Goal: Information Seeking & Learning: Learn about a topic

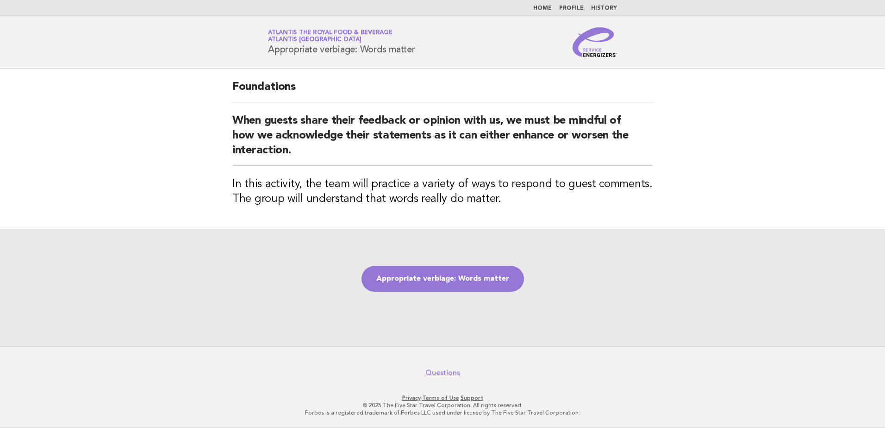
click at [594, 57] on header "Service Energizers Atlantis the Royal Food & Beverage Atlantis Dubai Appropriat…" at bounding box center [442, 42] width 885 height 52
click at [596, 56] on img at bounding box center [595, 42] width 44 height 30
click at [598, 54] on img at bounding box center [595, 42] width 44 height 30
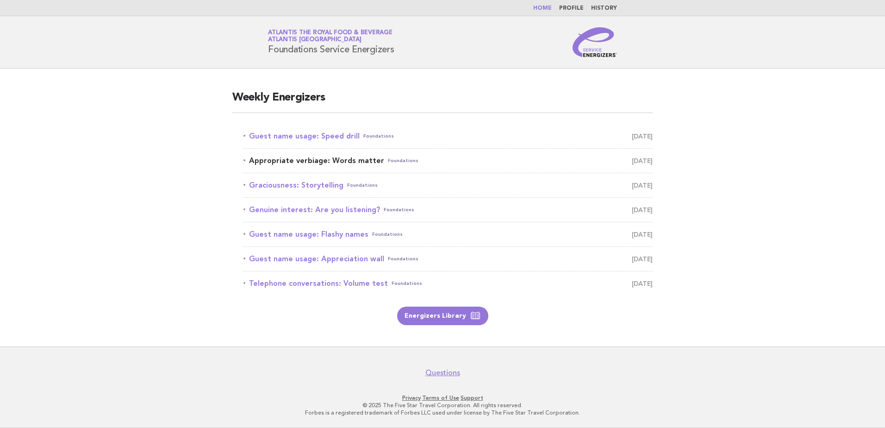
click at [340, 163] on link "Appropriate verbiage: Words matter Foundations [DATE]" at bounding box center [448, 160] width 409 height 13
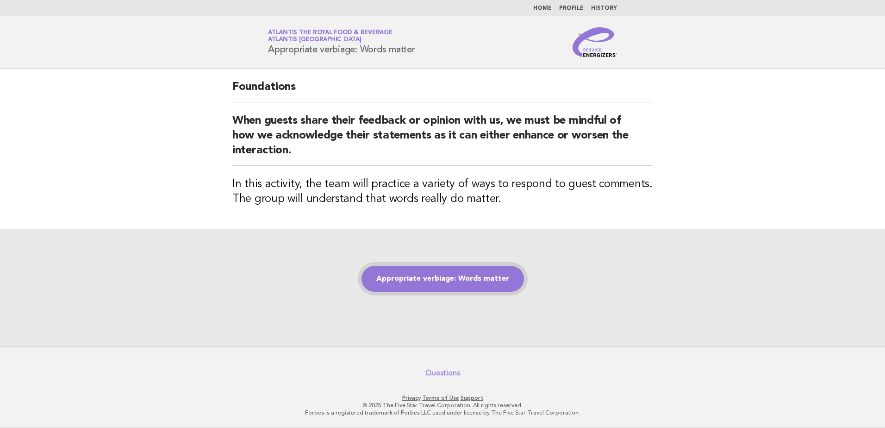
click at [442, 282] on link "Appropriate verbiage: Words matter" at bounding box center [443, 279] width 163 height 26
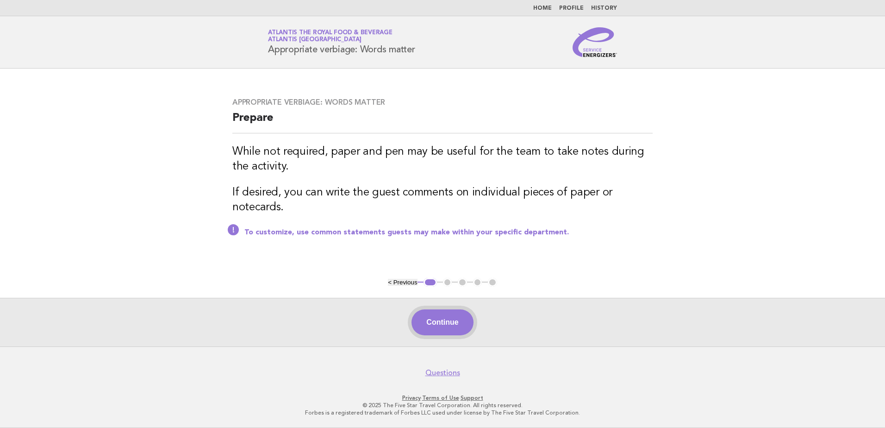
click at [453, 318] on button "Continue" at bounding box center [443, 322] width 62 height 26
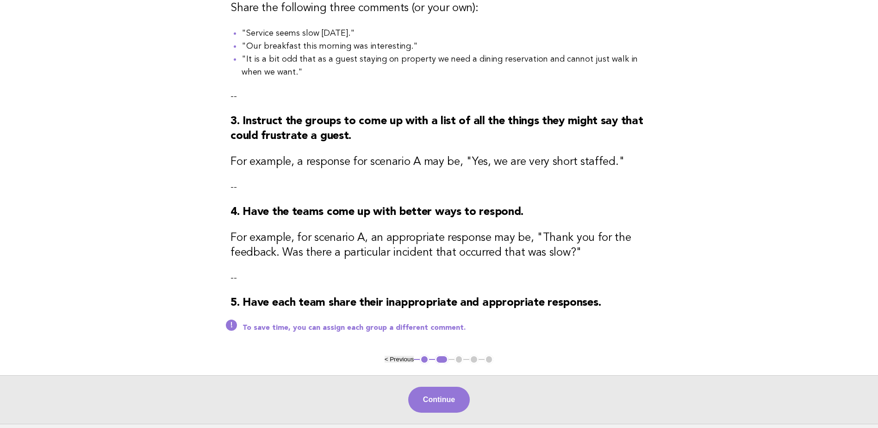
scroll to position [232, 0]
click at [430, 406] on button "Continue" at bounding box center [439, 399] width 62 height 26
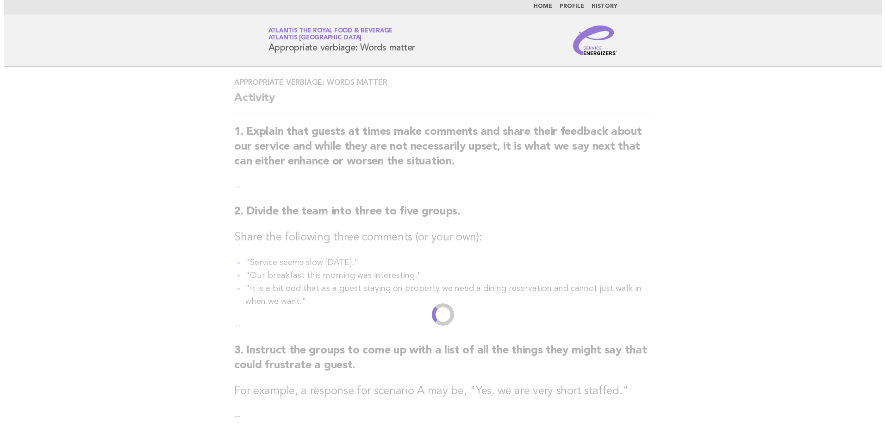
scroll to position [0, 0]
